Goal: Task Accomplishment & Management: Manage account settings

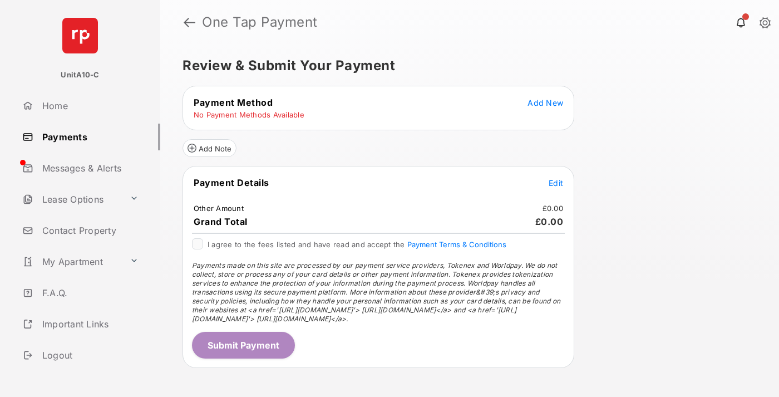
click at [545, 102] on span "Add New" at bounding box center [545, 102] width 36 height 9
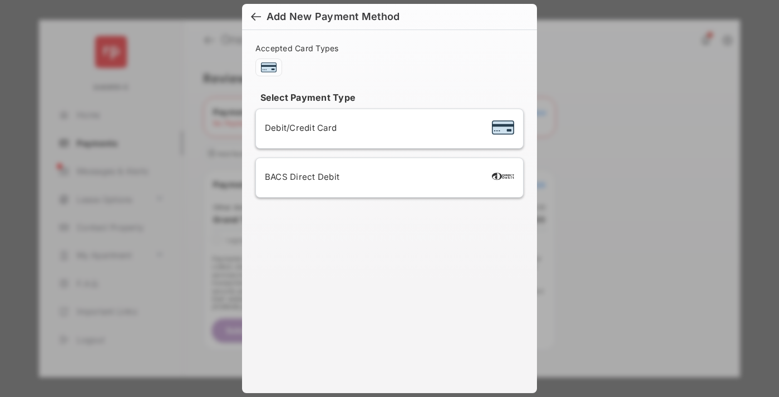
click at [298, 127] on span "Debit/Credit Card" at bounding box center [301, 127] width 72 height 11
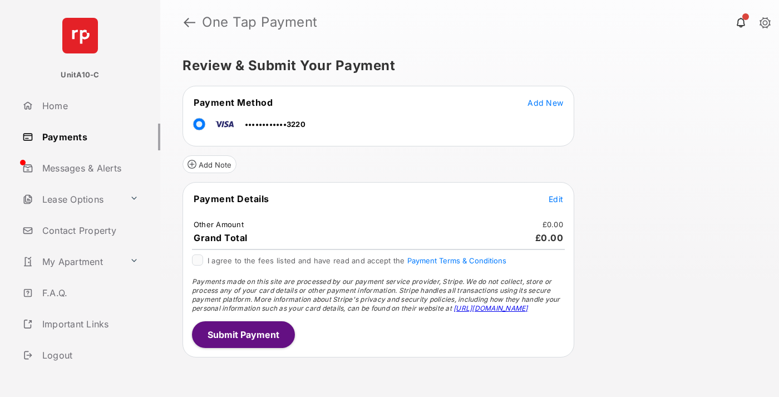
click at [556, 199] on span "Edit" at bounding box center [556, 198] width 14 height 9
